Goal: Complete application form

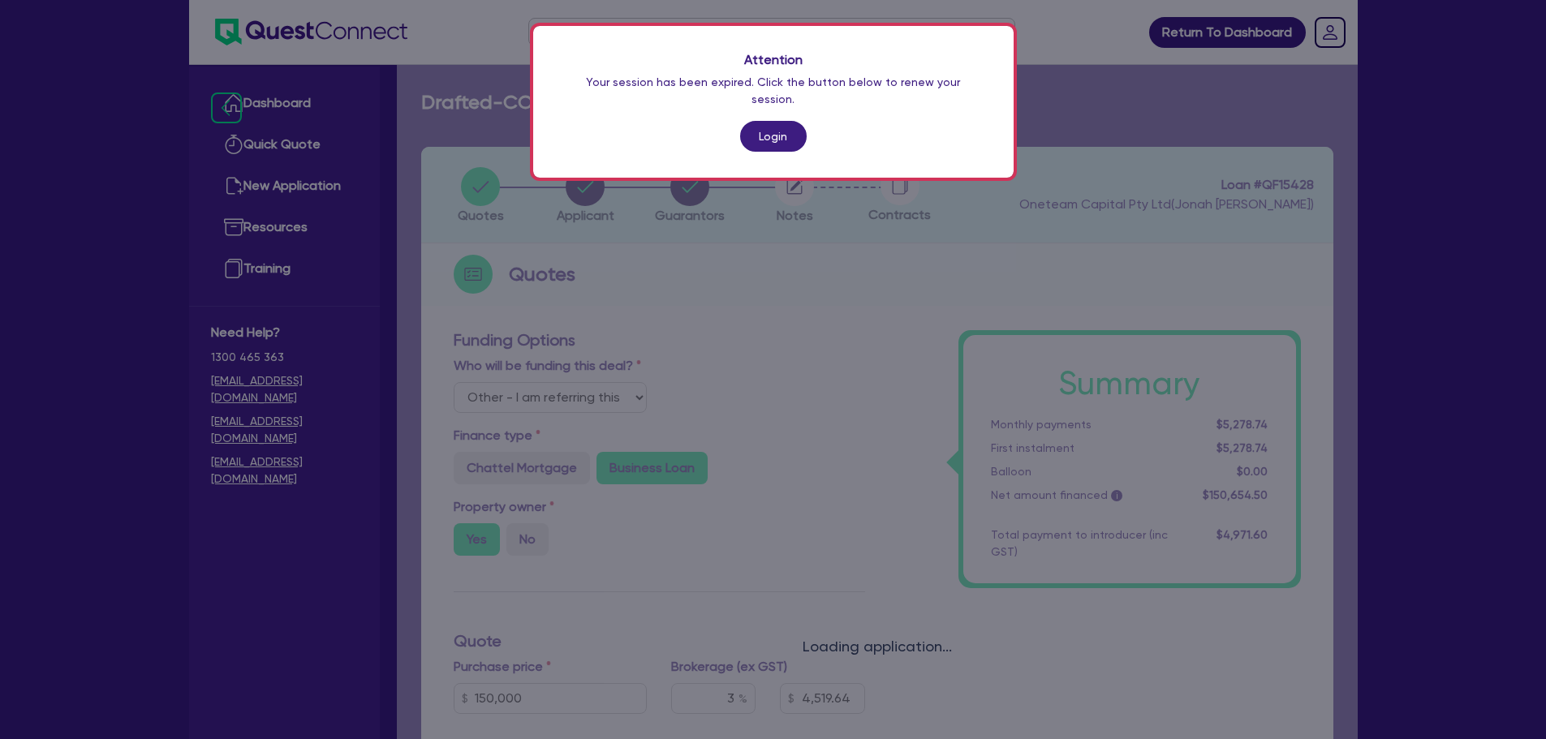
select select "Other"
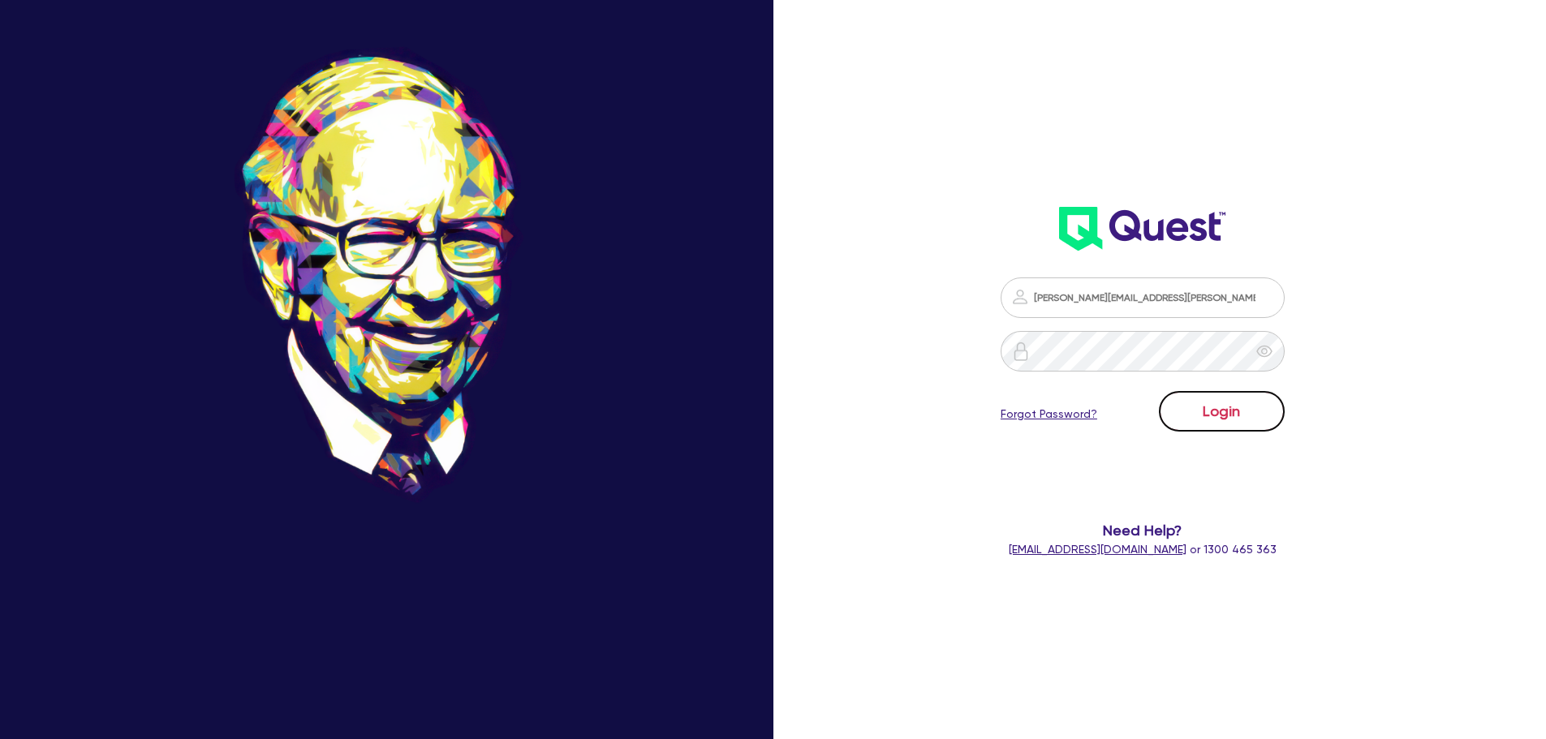
click at [1204, 392] on button "Login" at bounding box center [1222, 411] width 126 height 41
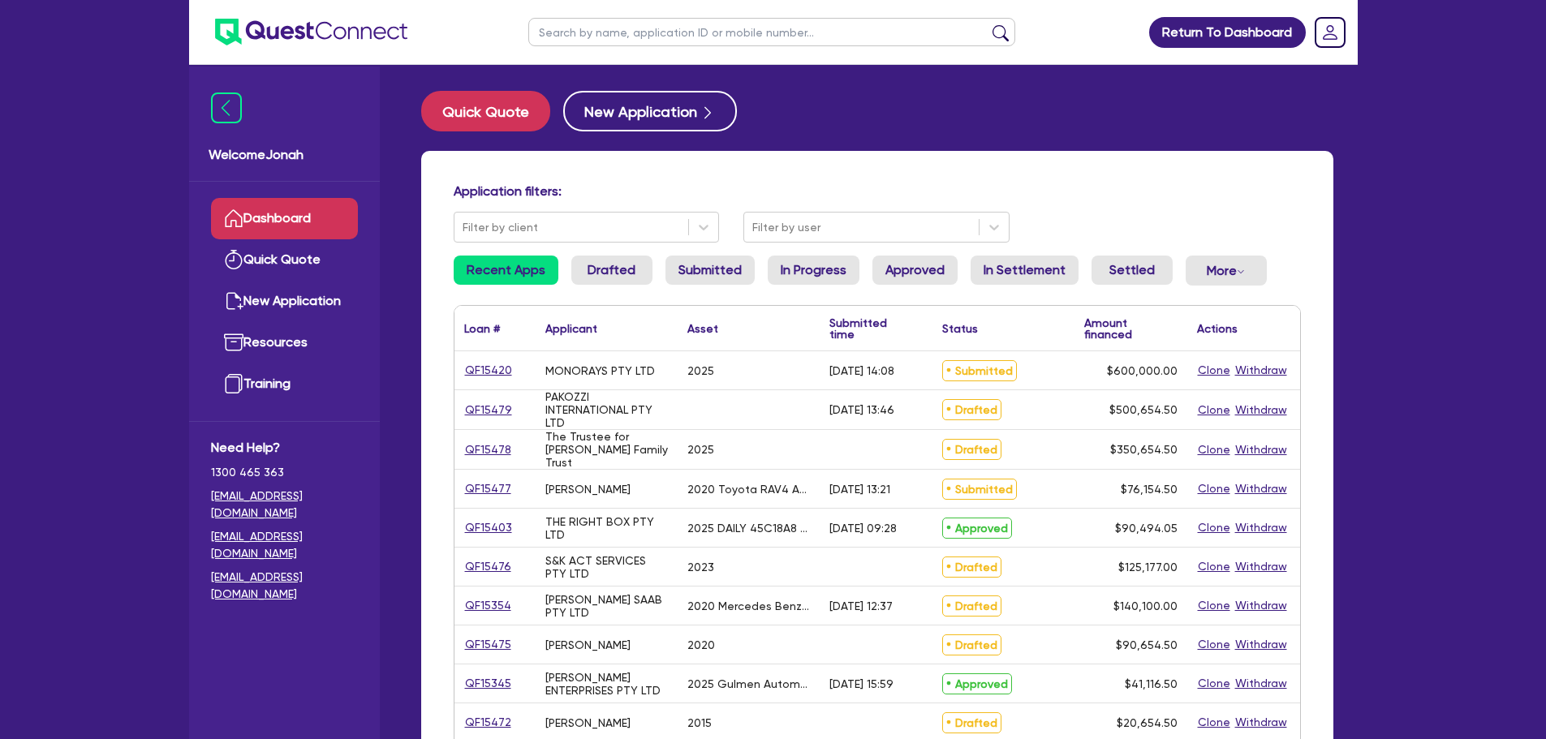
click at [740, 32] on input "text" at bounding box center [771, 32] width 487 height 28
type input "coastie painters"
click at [988, 24] on button "submit" at bounding box center [1001, 35] width 26 height 23
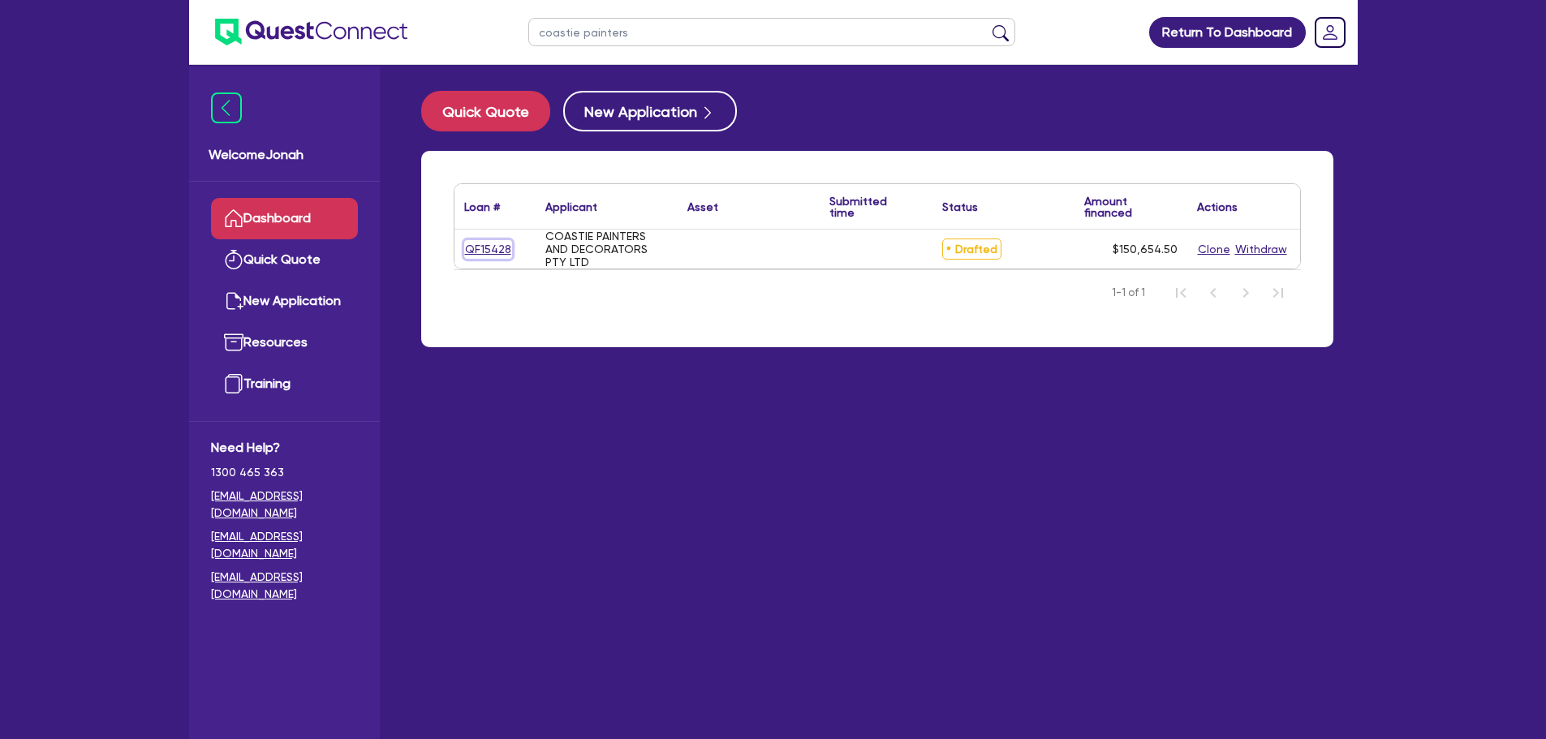
click at [498, 245] on link "QF15428" at bounding box center [488, 249] width 48 height 19
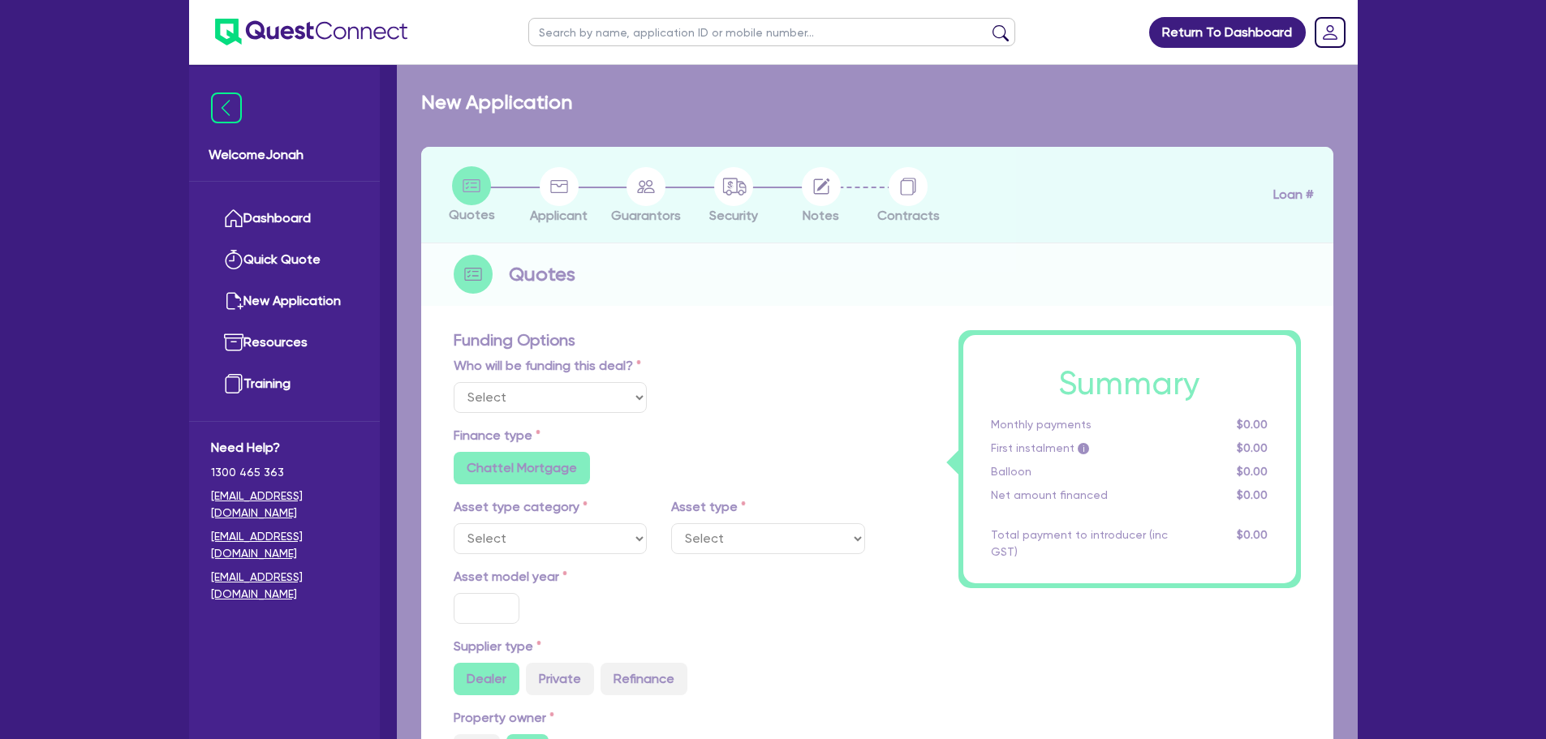
select select "Other"
radio input "false"
radio input "true"
type input "150,000"
type input "3"
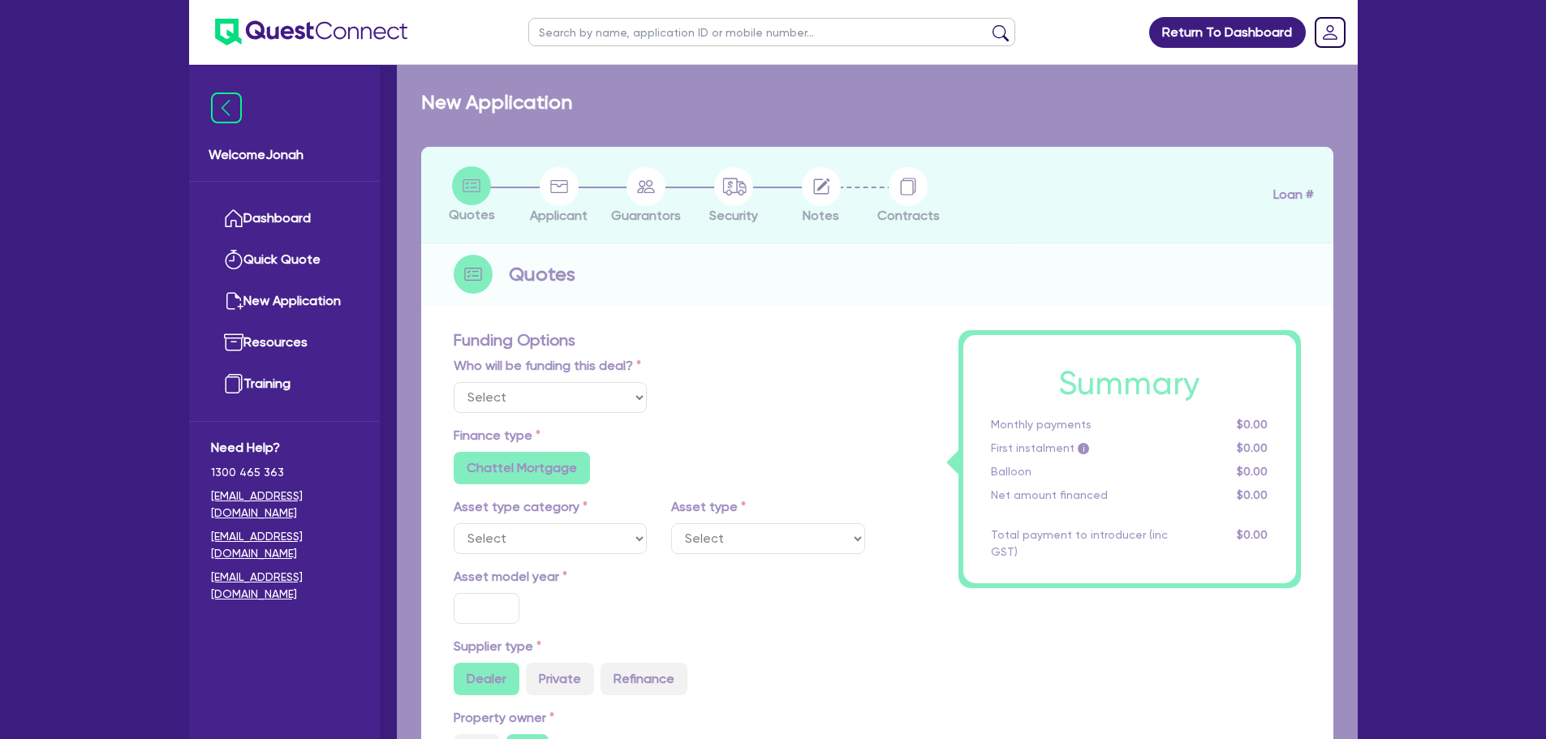
type input "4,519.64"
radio input "true"
type input "22.5"
radio input "true"
radio input "false"
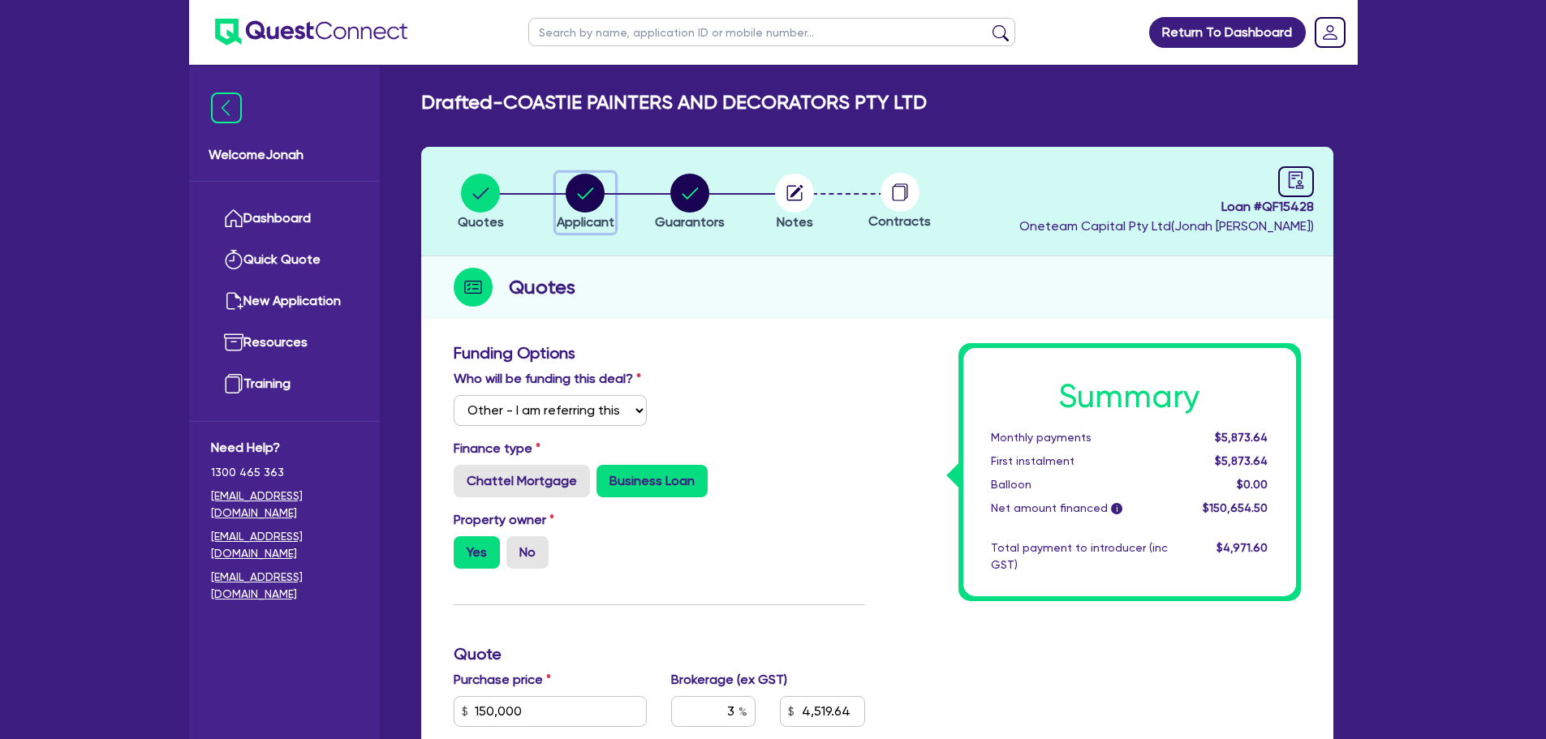
click at [607, 199] on div "button" at bounding box center [586, 193] width 58 height 39
select select "COMPANY"
select select "BUILDING_CONSTRUCTION"
select select "TRADES_SERVICES_CONSUMERS"
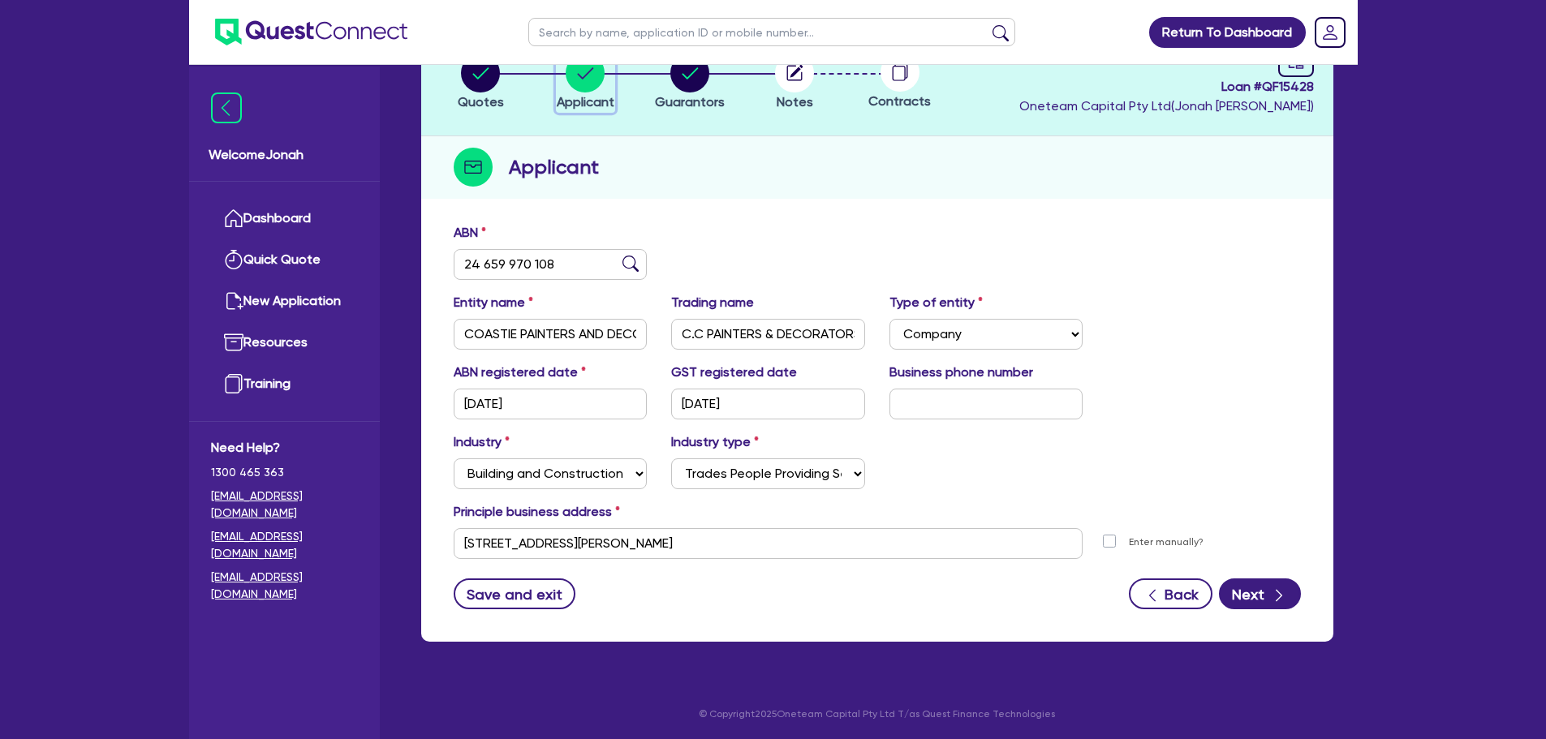
scroll to position [122, 0]
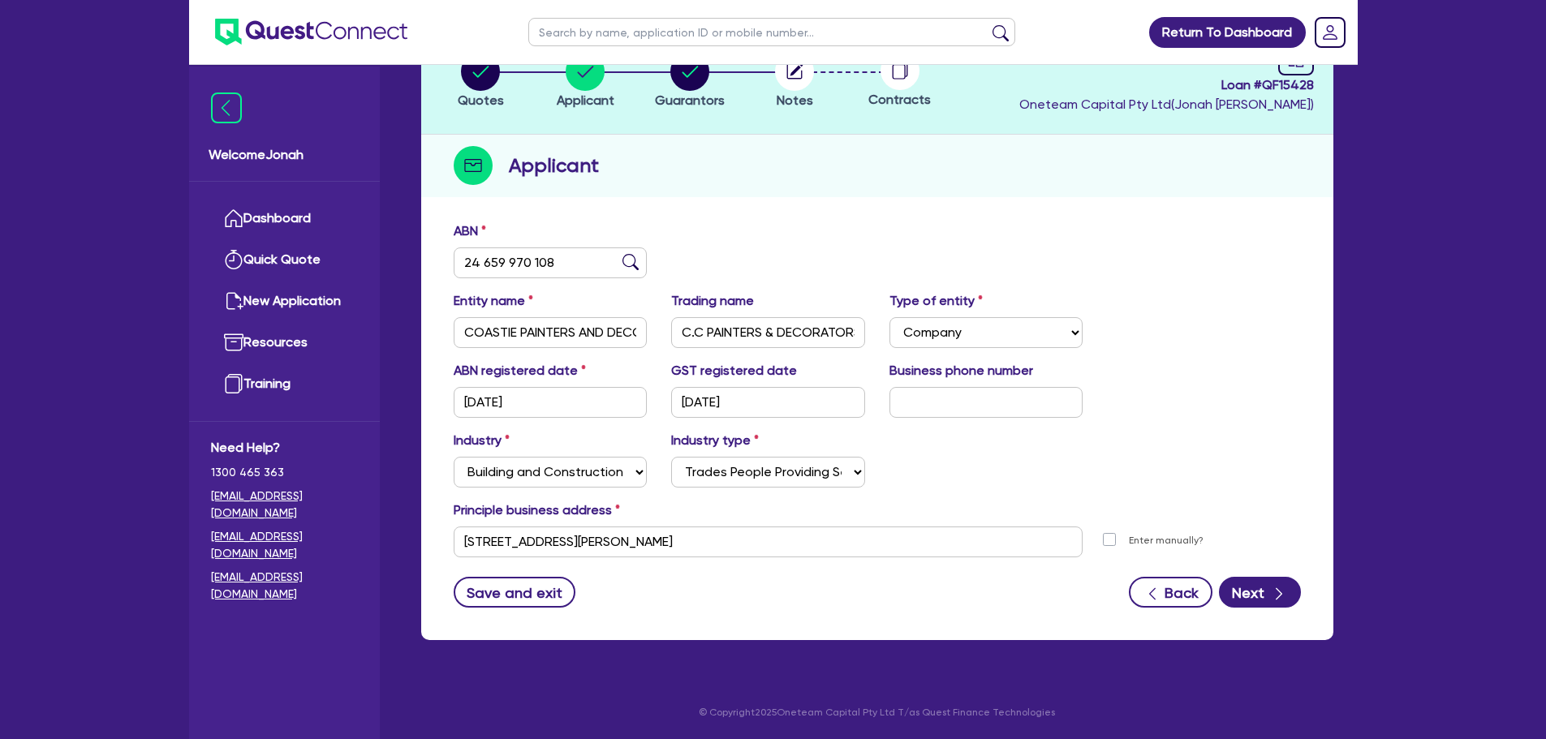
click at [644, 177] on div "Applicant" at bounding box center [877, 166] width 912 height 62
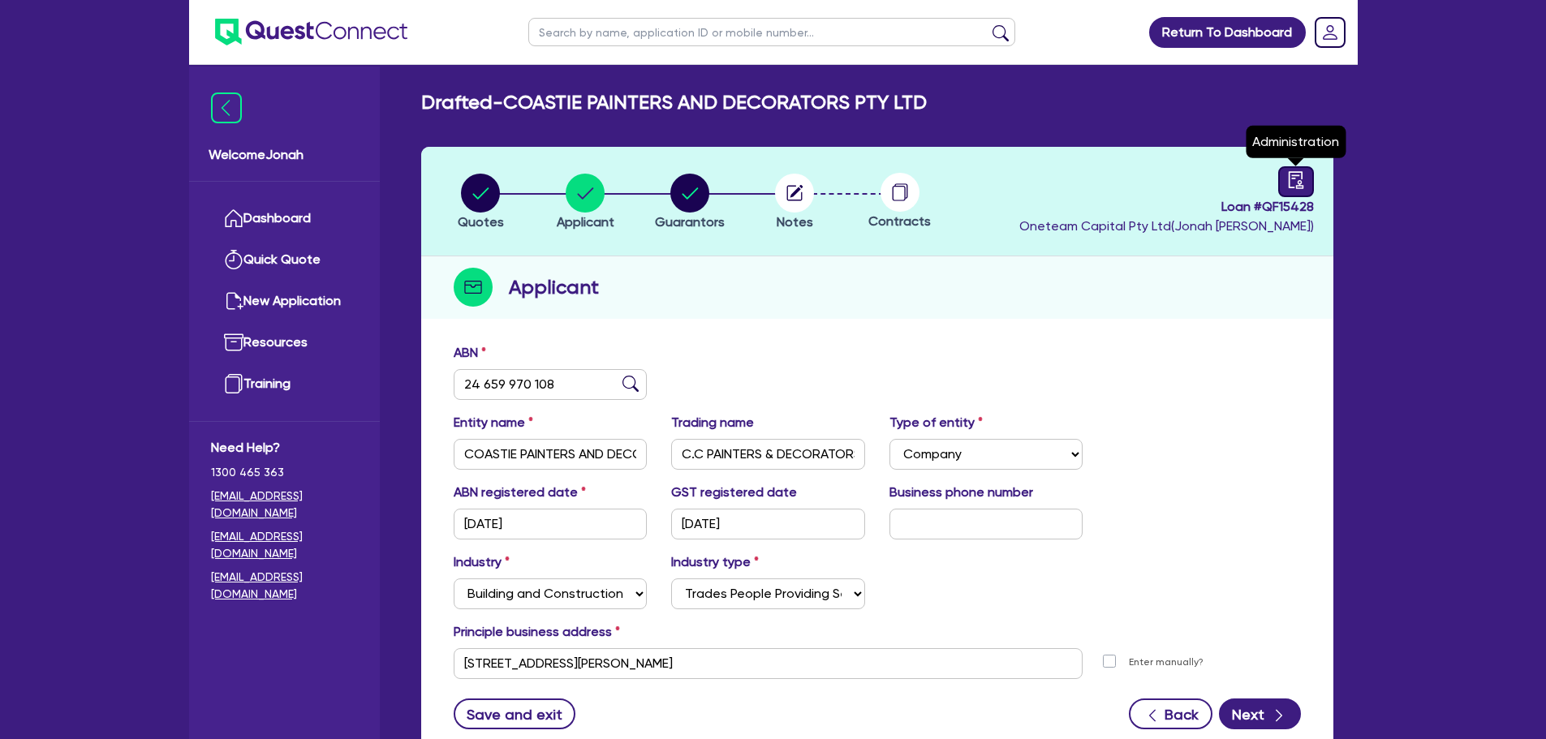
click at [1307, 185] on div at bounding box center [1296, 181] width 36 height 31
select select "DRAFTED_NEW"
select select "Other"
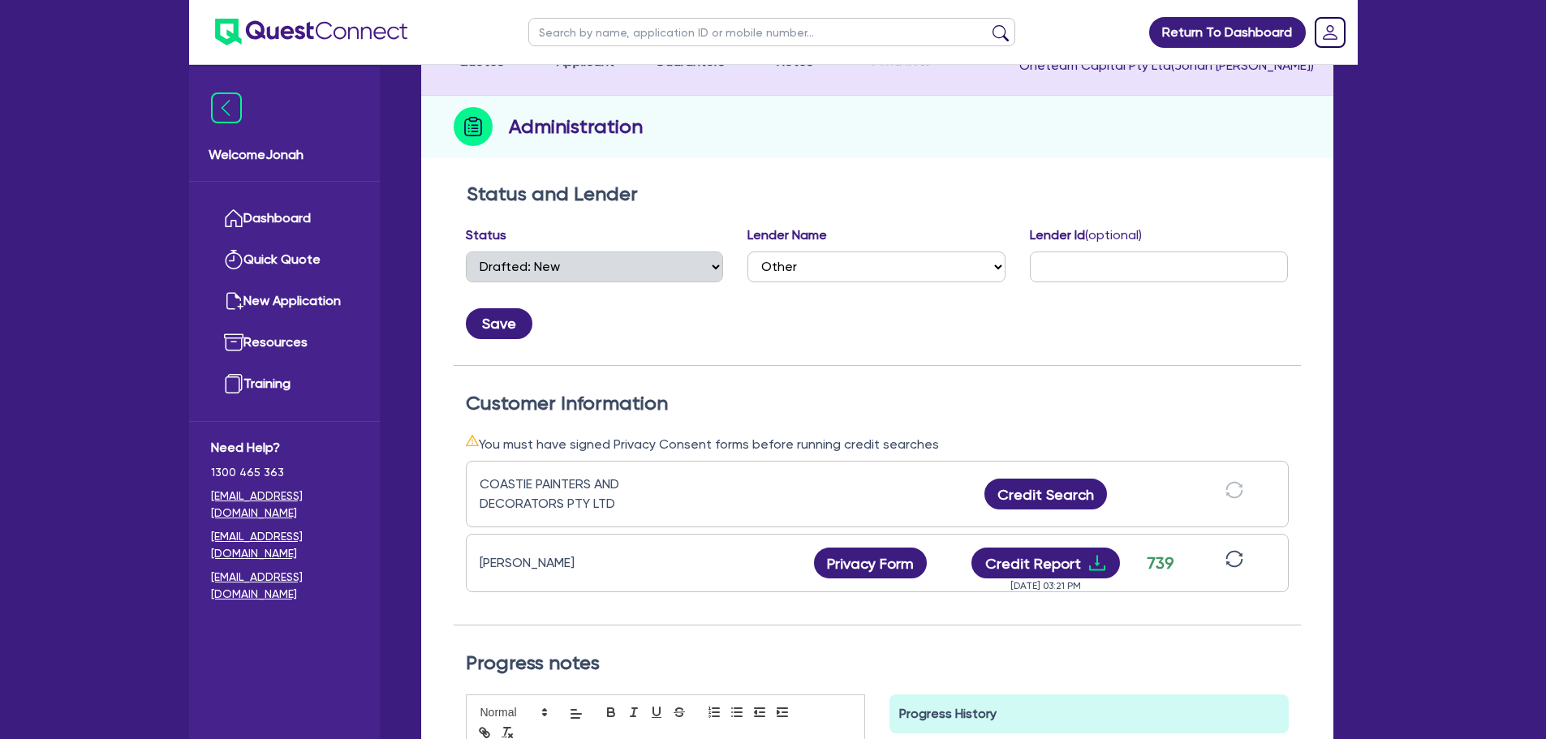
scroll to position [162, 0]
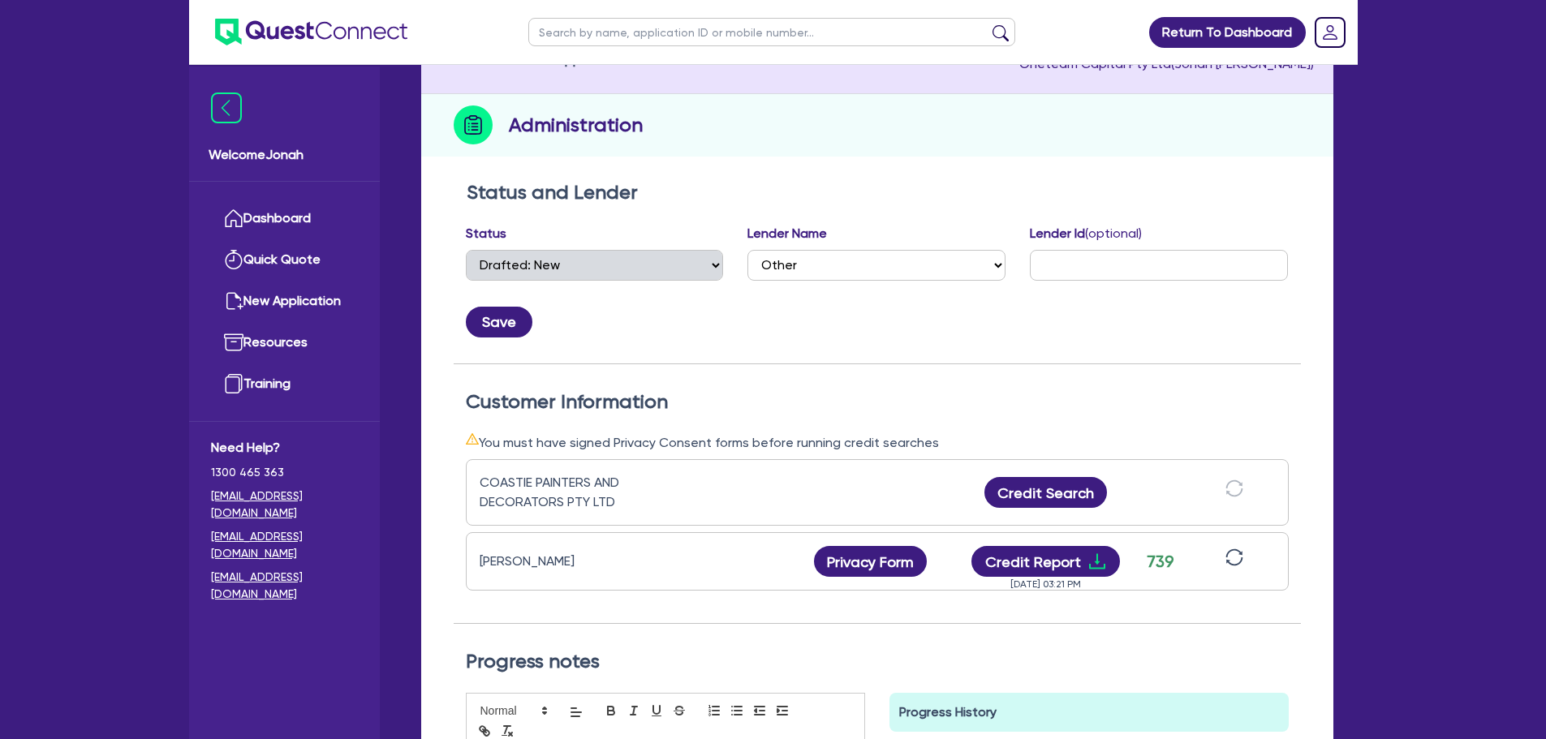
click at [591, 407] on h2 "Customer Information" at bounding box center [877, 402] width 823 height 24
click at [653, 385] on div "Customer Information You must have signed Privacy Consent forms before running …" at bounding box center [877, 494] width 847 height 261
click at [662, 400] on h2 "Customer Information" at bounding box center [877, 402] width 823 height 24
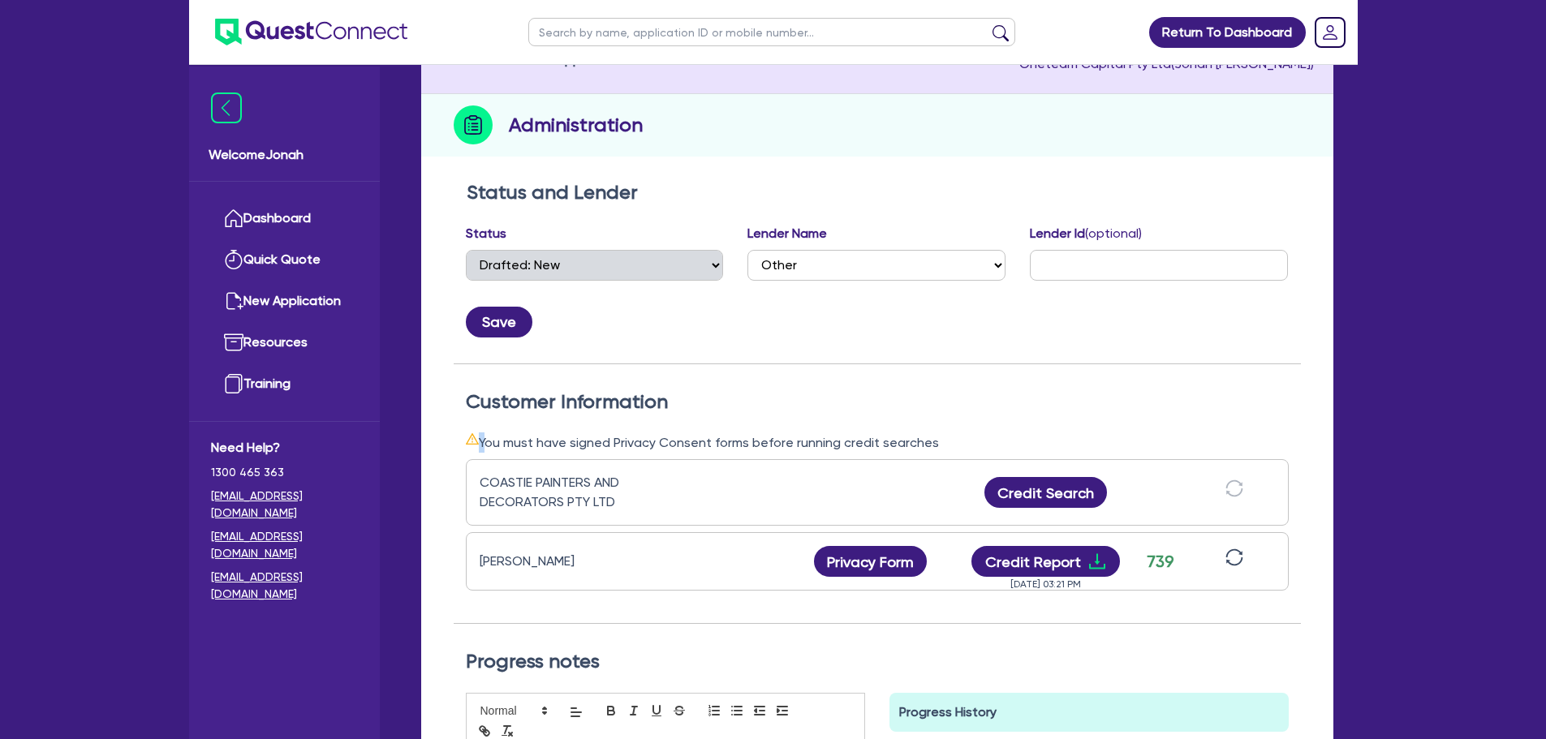
click at [662, 400] on h2 "Customer Information" at bounding box center [877, 402] width 823 height 24
click at [687, 390] on h2 "Customer Information" at bounding box center [877, 402] width 823 height 24
click at [639, 404] on h2 "Customer Information" at bounding box center [877, 402] width 823 height 24
click at [637, 405] on h2 "Customer Information" at bounding box center [877, 402] width 823 height 24
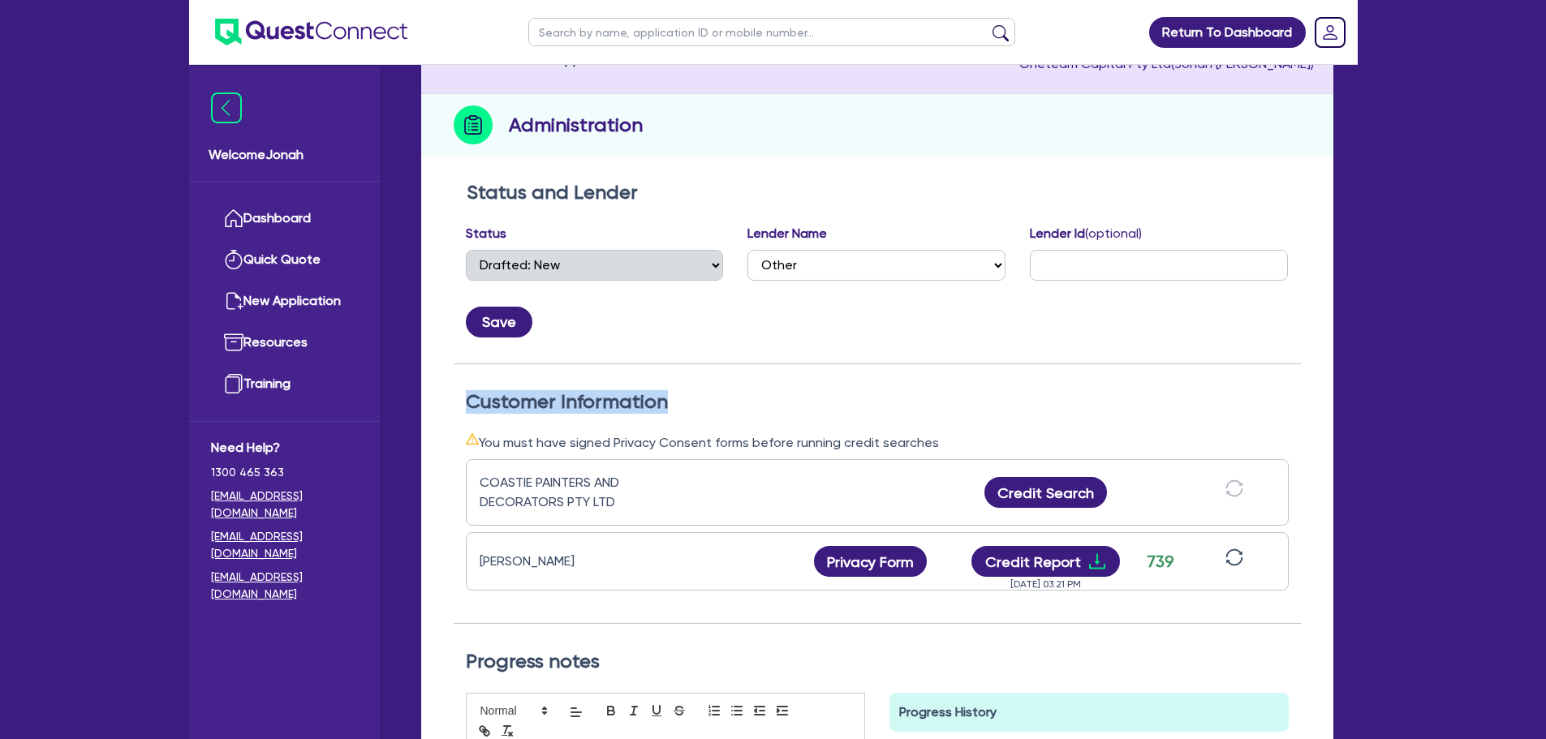
click at [637, 405] on h2 "Customer Information" at bounding box center [877, 402] width 823 height 24
click at [701, 398] on h2 "Customer Information" at bounding box center [877, 402] width 823 height 24
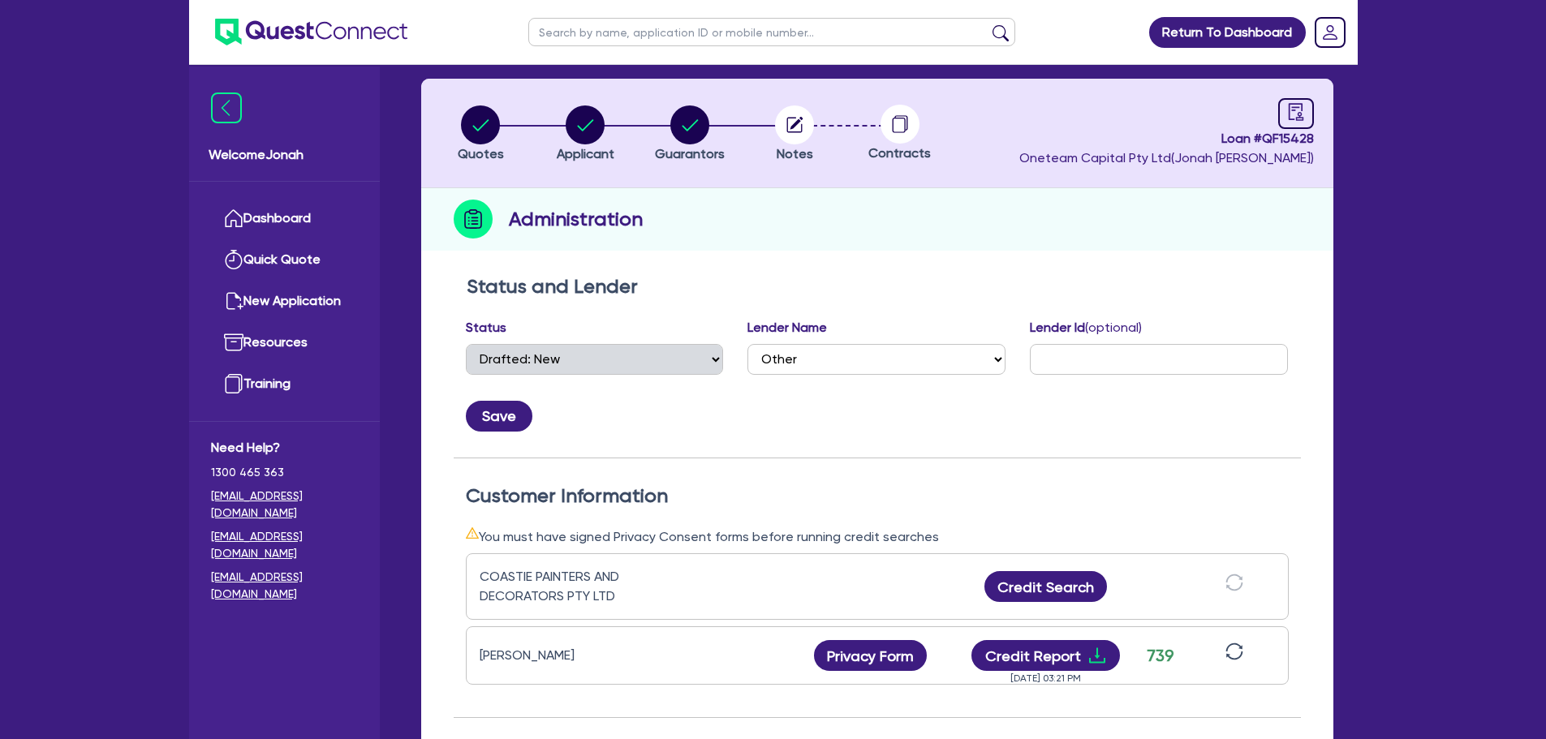
scroll to position [0, 0]
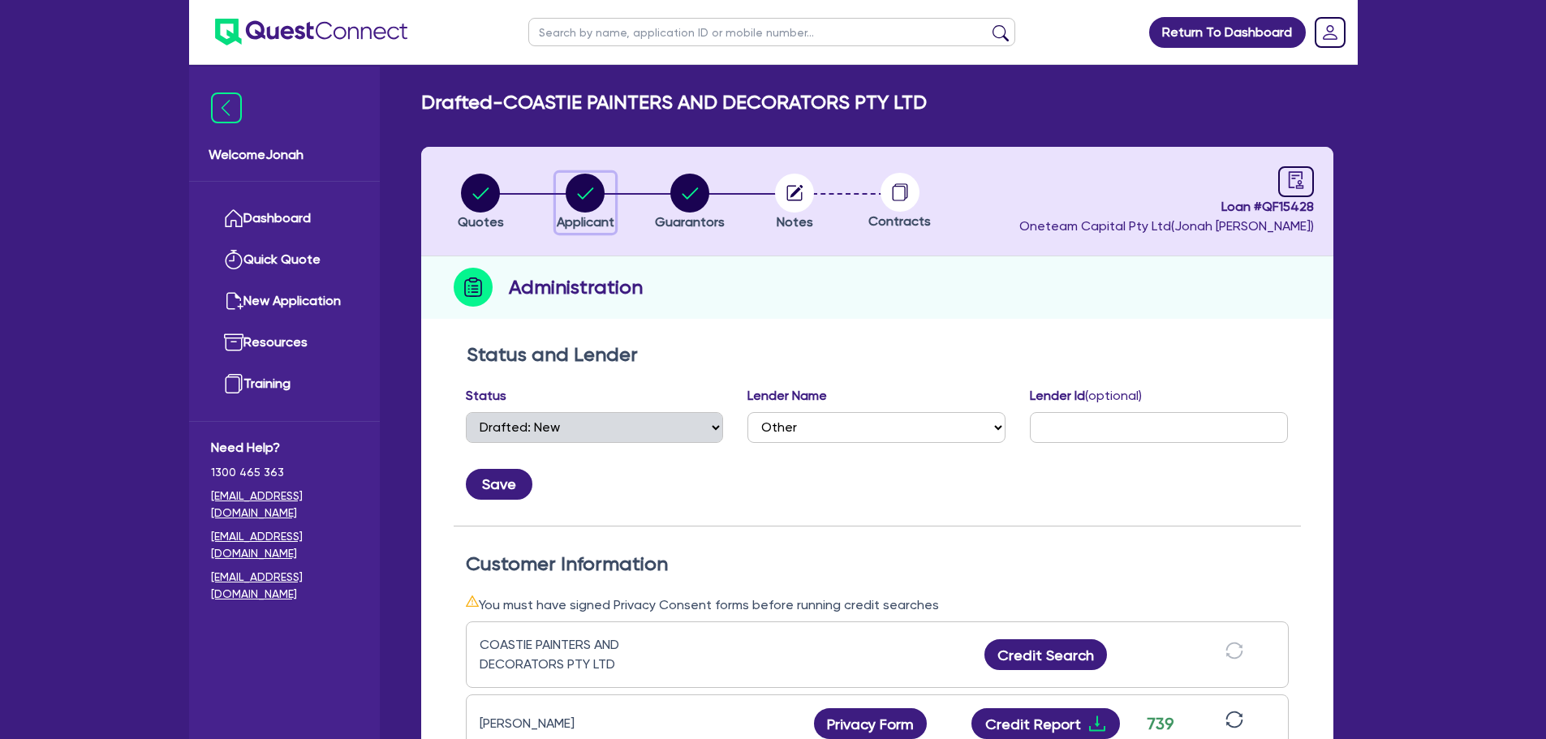
click at [592, 214] on span "Applicant" at bounding box center [586, 221] width 58 height 15
select select "COMPANY"
select select "BUILDING_CONSTRUCTION"
select select "TRADES_SERVICES_CONSUMERS"
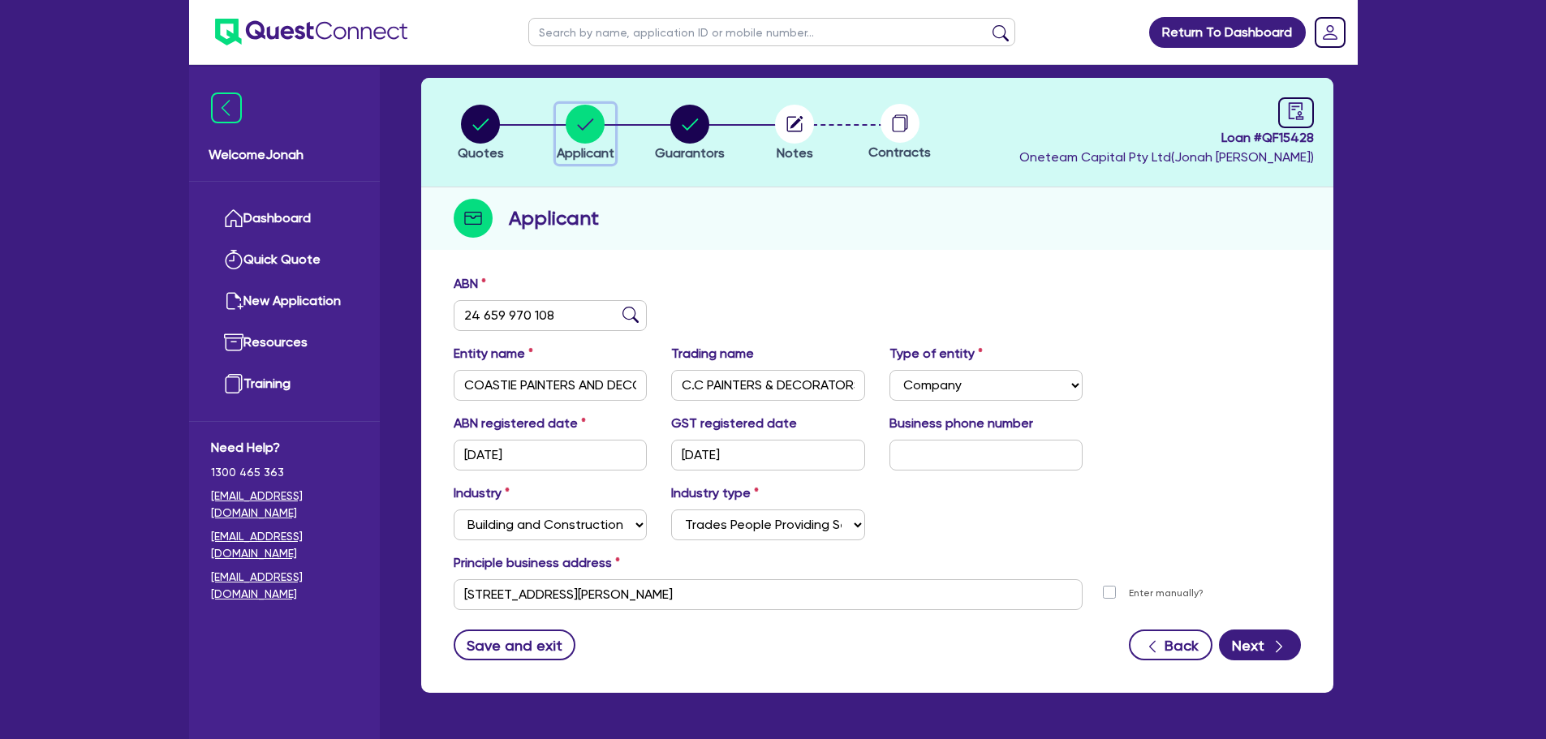
scroll to position [41, 0]
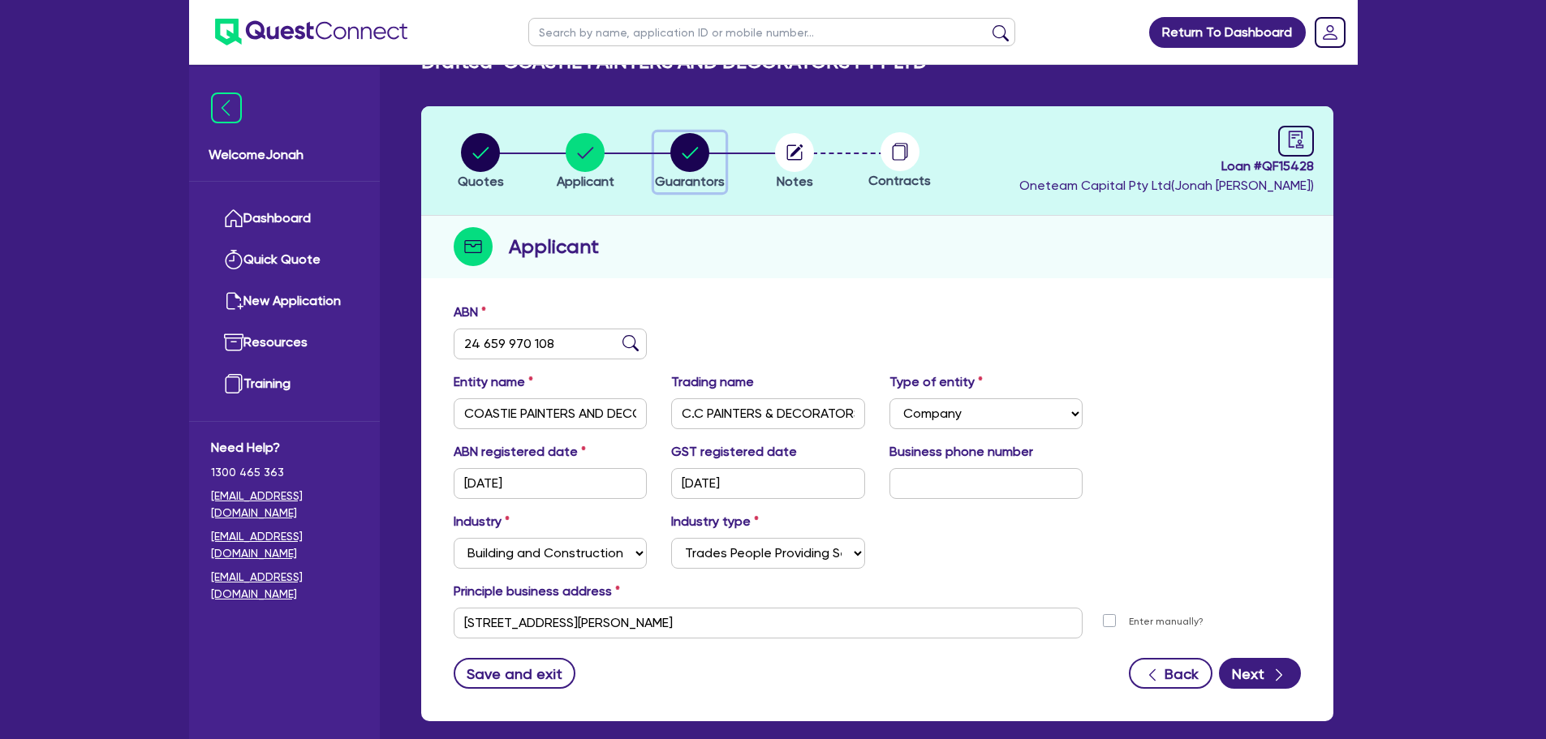
click at [693, 156] on circle "button" at bounding box center [689, 152] width 39 height 39
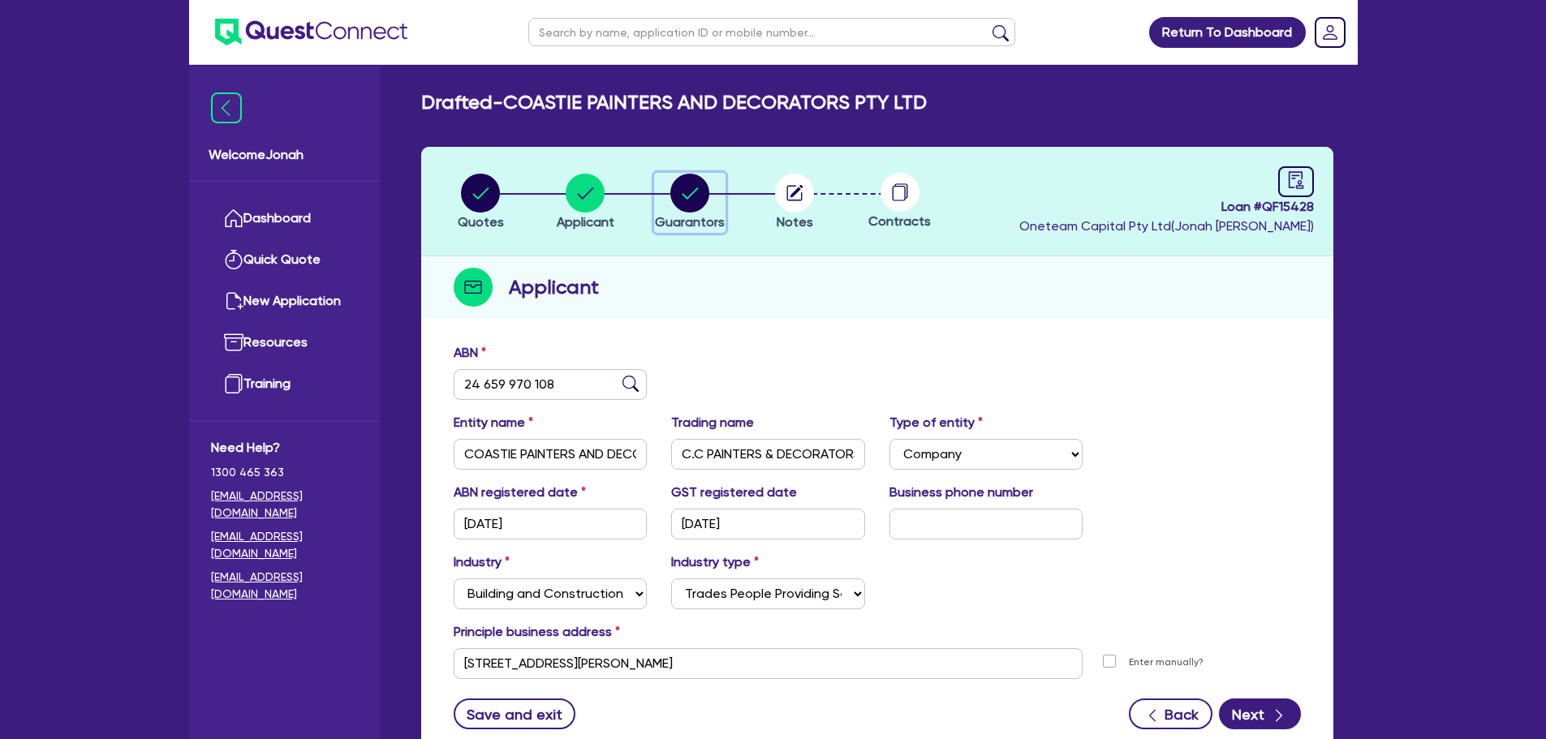
select select "MR"
select select "NSW"
select select "MARRIED"
select select "PROPERTY"
select select "VEHICLE"
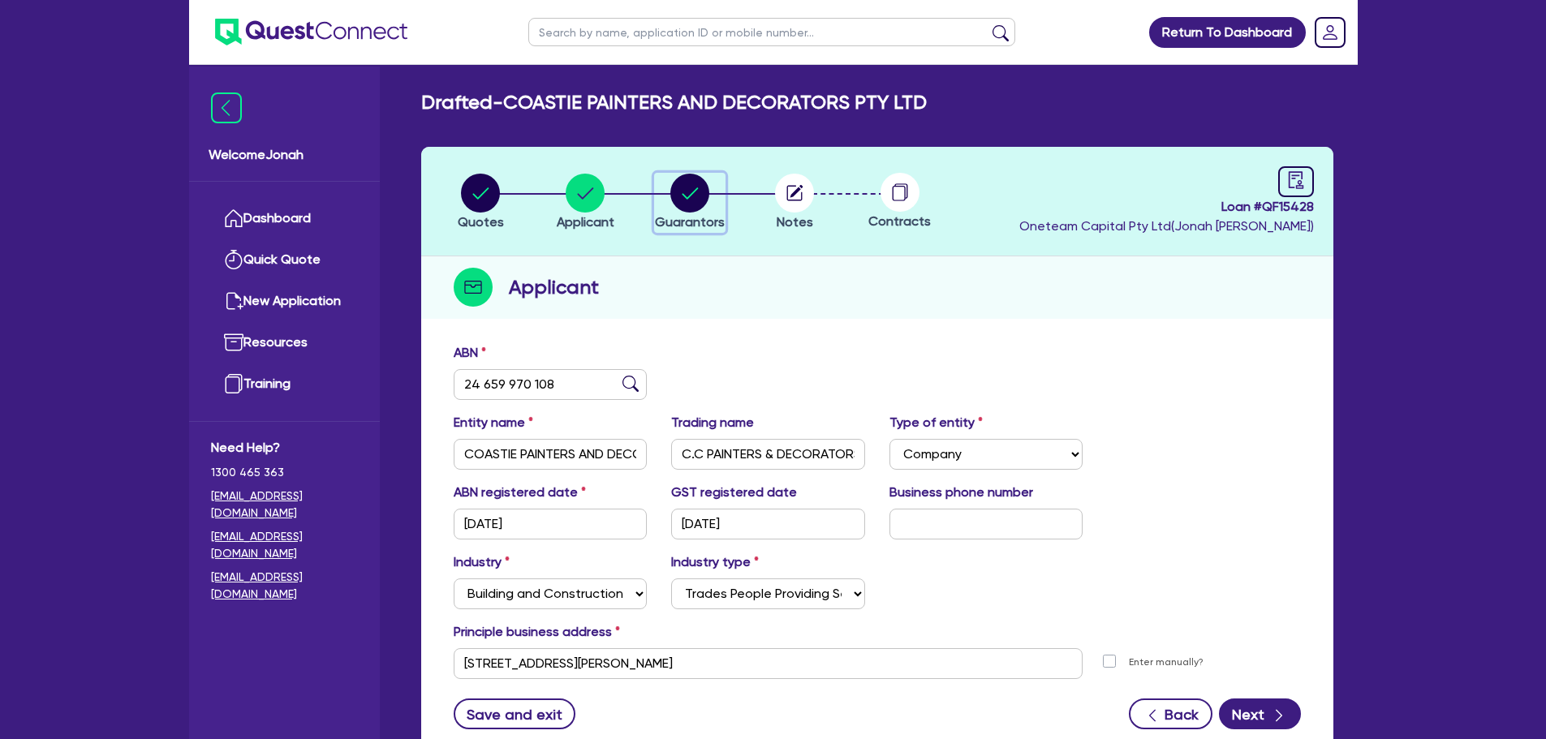
select select "VEHICLE"
select select "VEHICLE_LOAN"
select select "MORTGAGE"
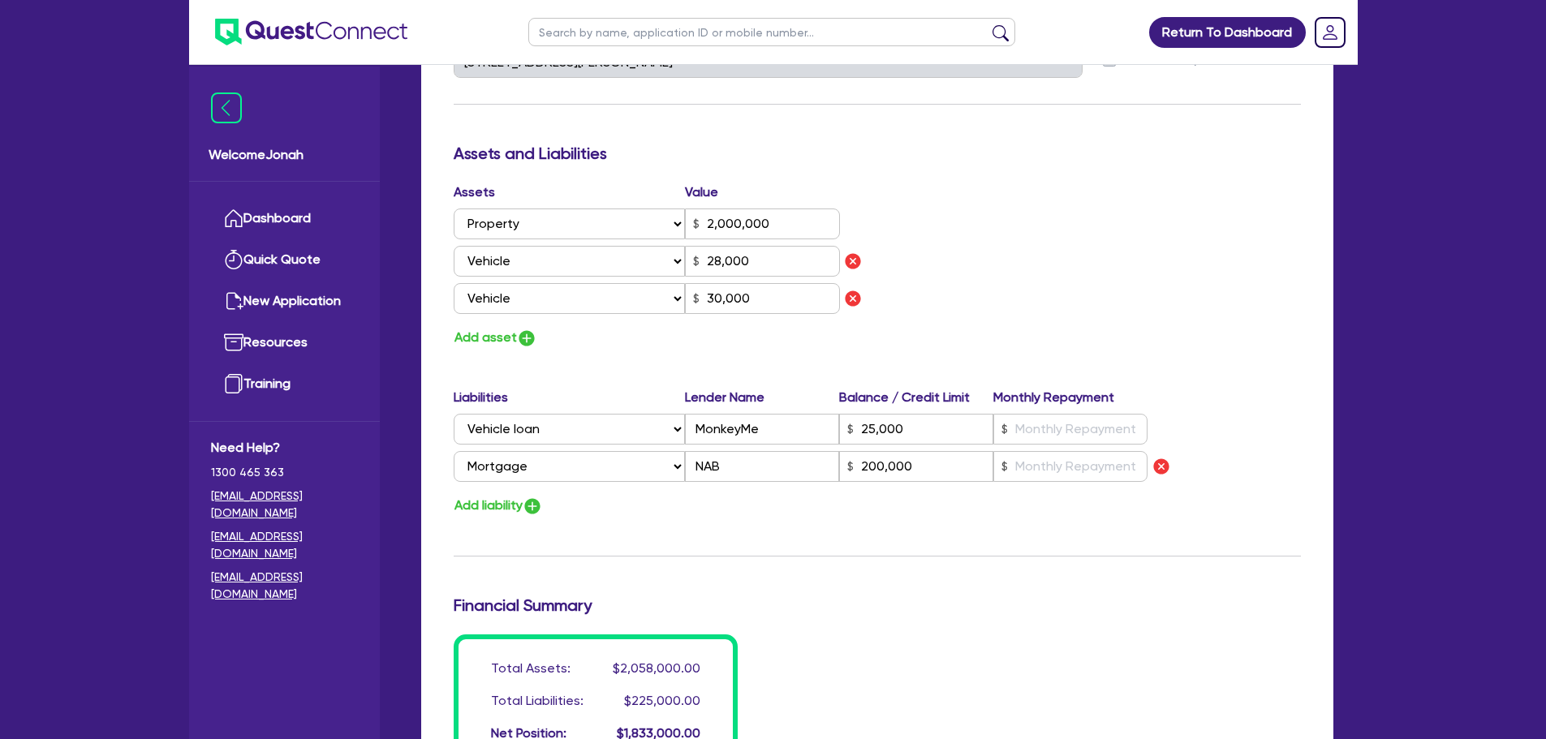
scroll to position [974, 0]
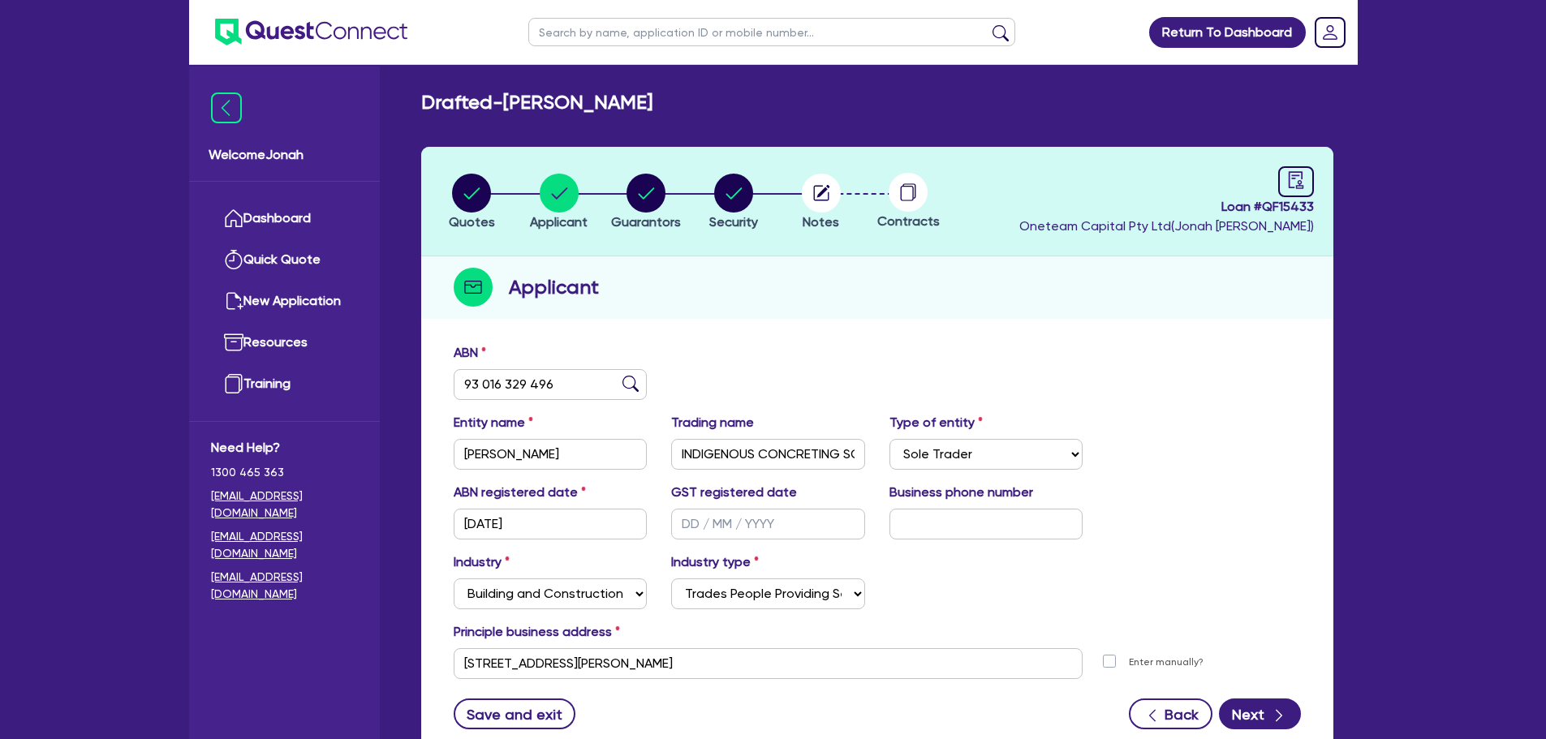
select select "SOLE_TRADER"
select select "BUILDING_CONSTRUCTION"
select select "TRADES_SERVICES_CONSUMERS"
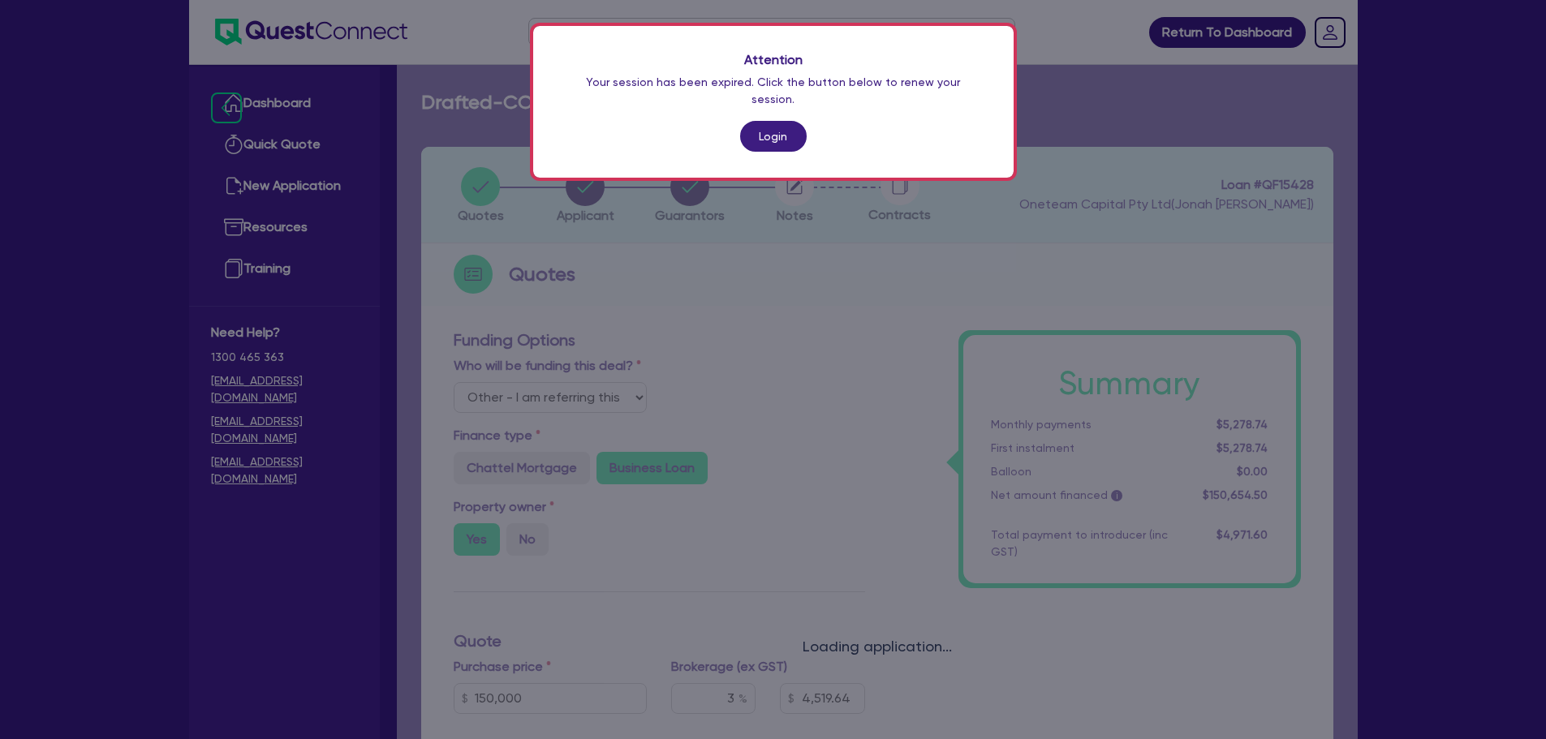
select select "Other"
